Goal: Find specific page/section: Find specific page/section

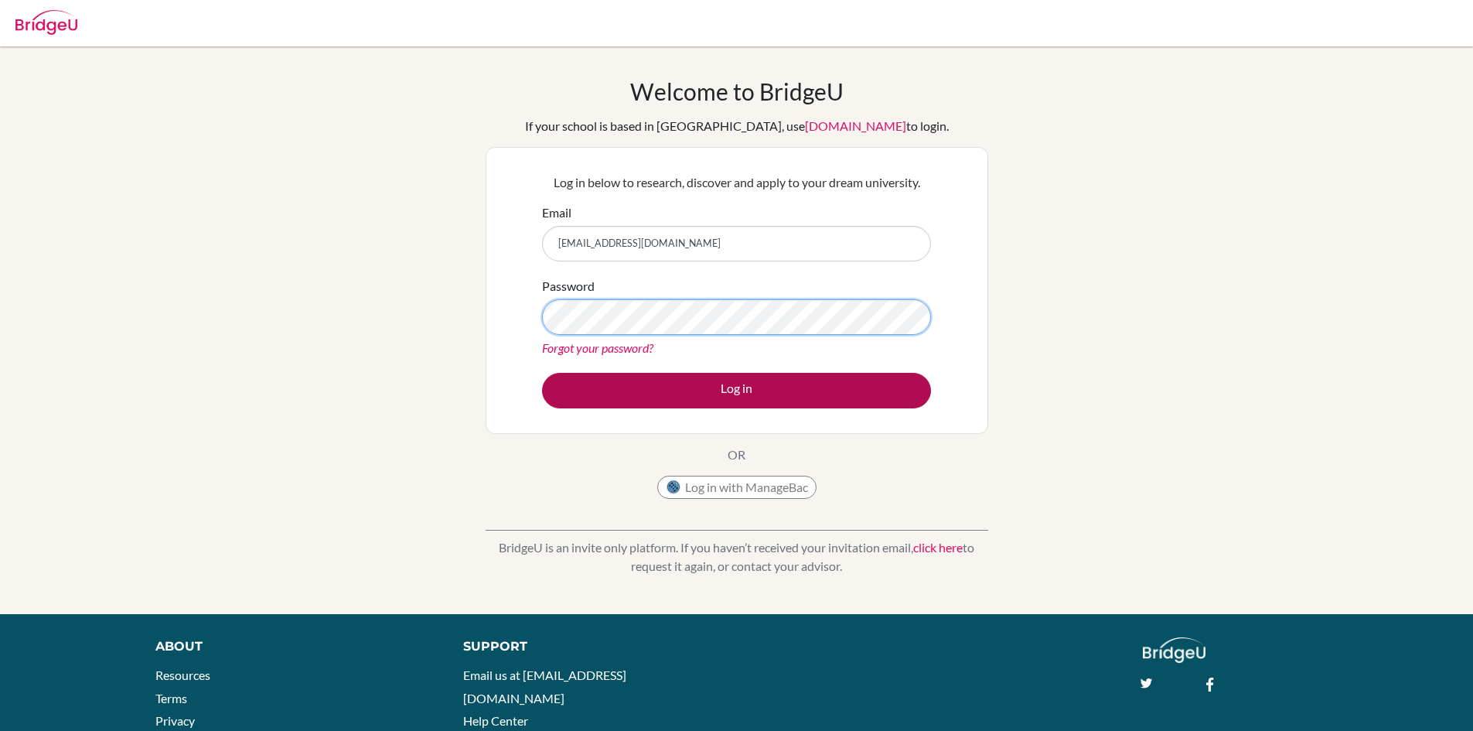
click at [542, 373] on button "Log in" at bounding box center [736, 391] width 389 height 36
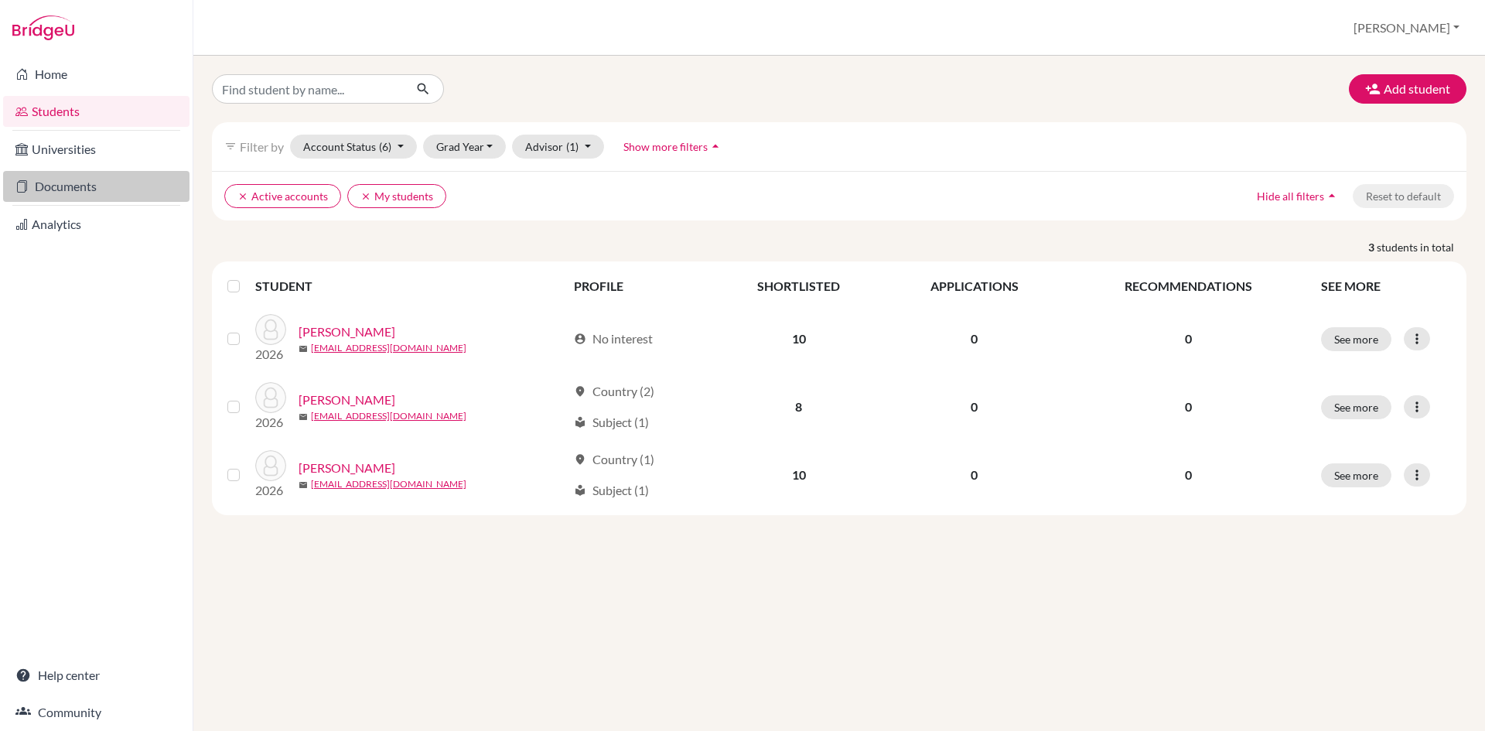
click at [109, 173] on link "Documents" at bounding box center [96, 186] width 186 height 31
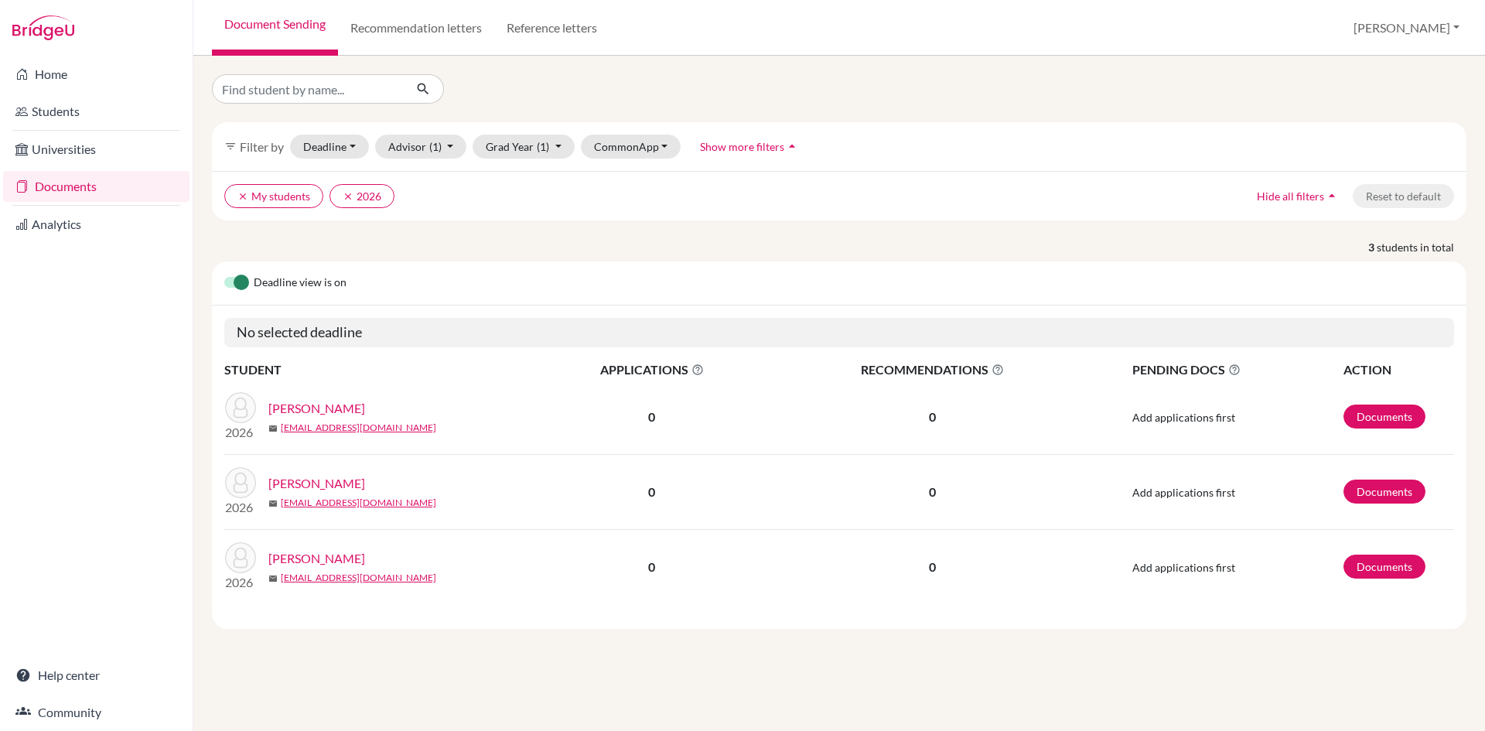
click at [404, 26] on link "Recommendation letters" at bounding box center [416, 28] width 156 height 56
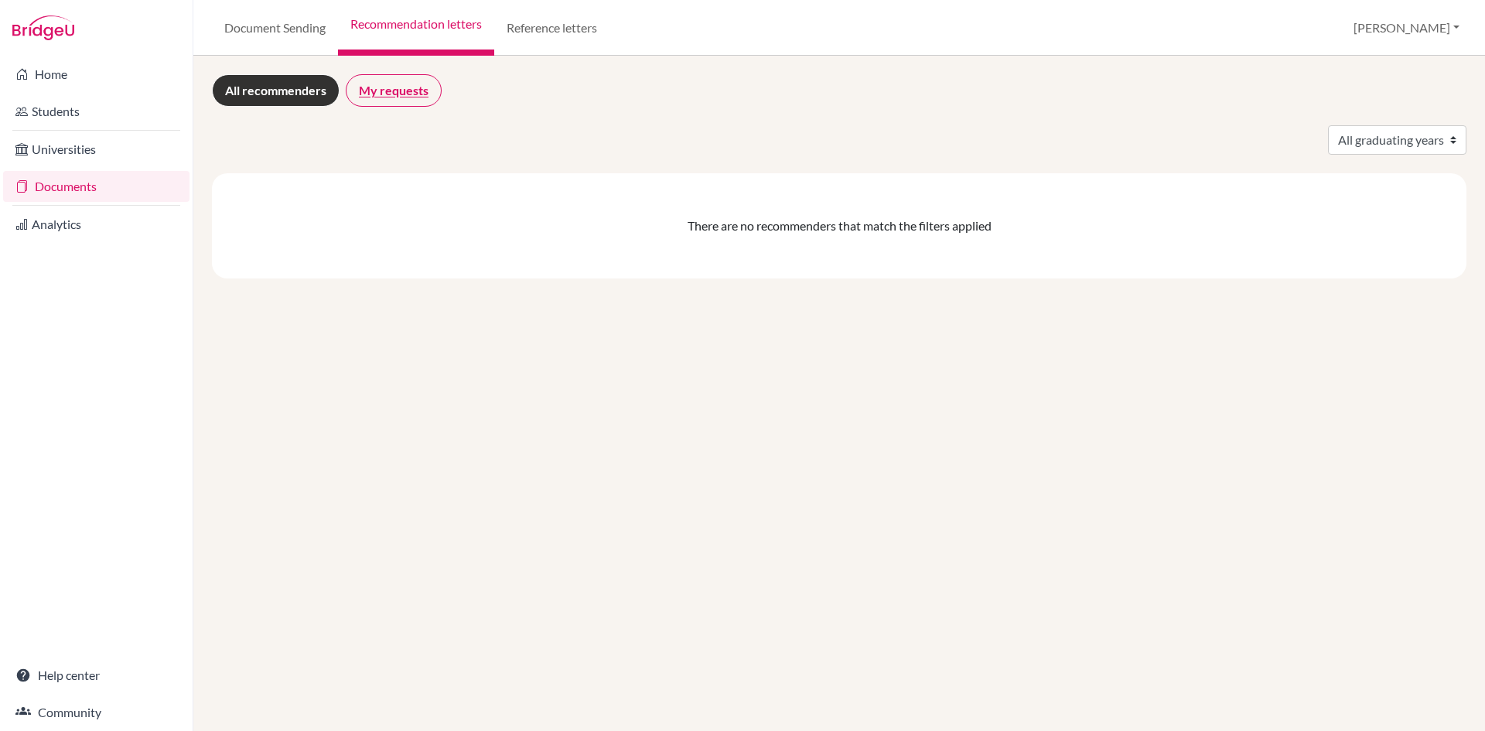
click at [370, 91] on link "My requests" at bounding box center [394, 90] width 96 height 32
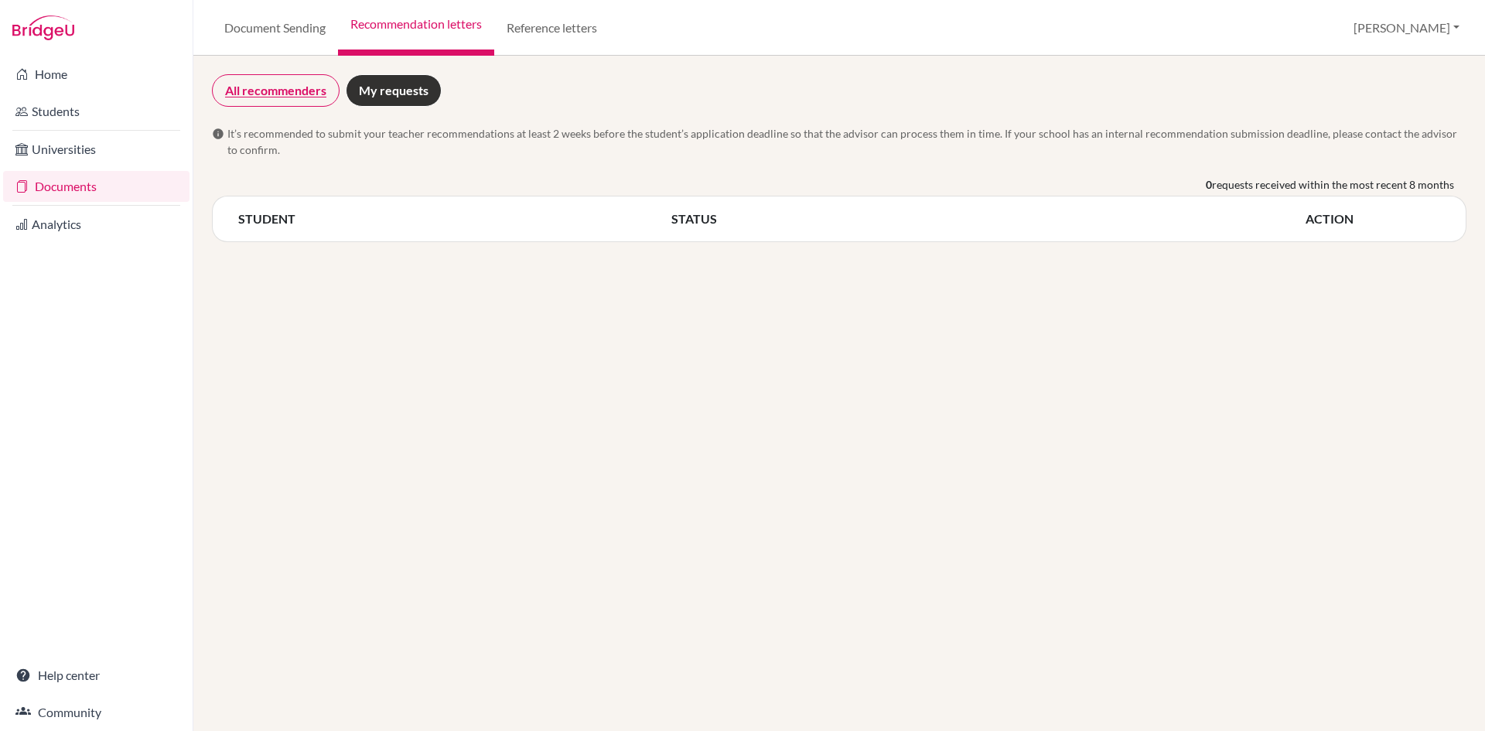
click at [251, 90] on link "All recommenders" at bounding box center [276, 90] width 128 height 32
